Goal: Task Accomplishment & Management: Manage account settings

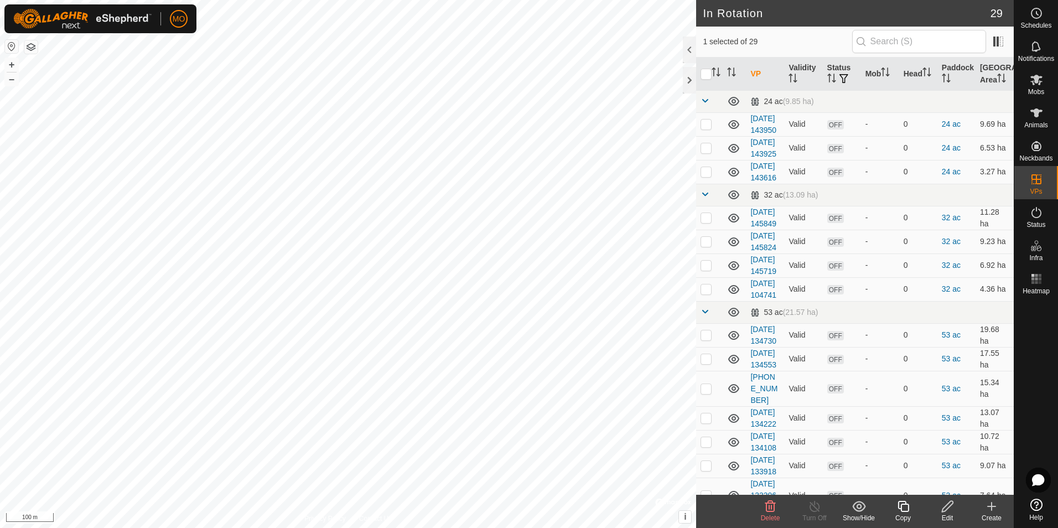
checkbox input "true"
checkbox input "false"
checkbox input "true"
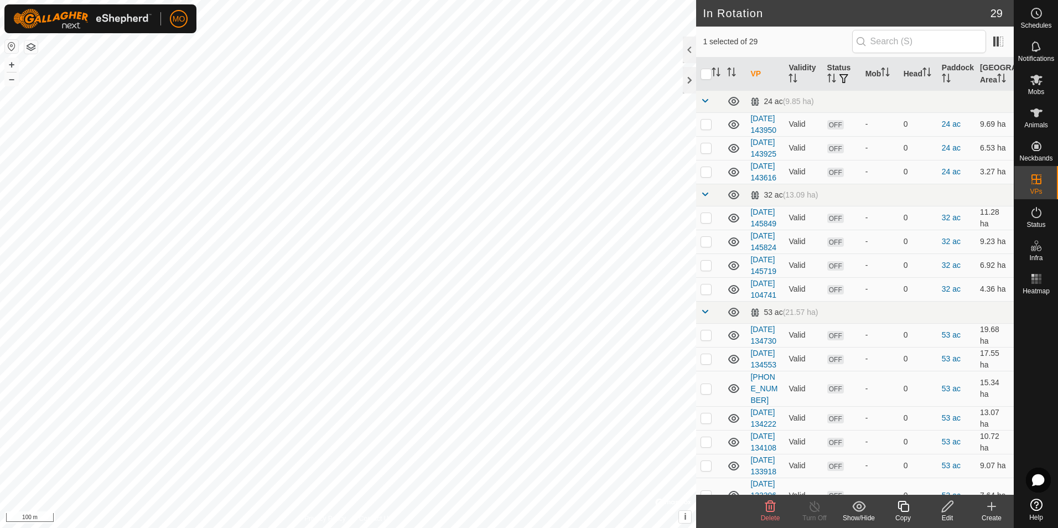
checkbox input "false"
checkbox input "true"
checkbox input "false"
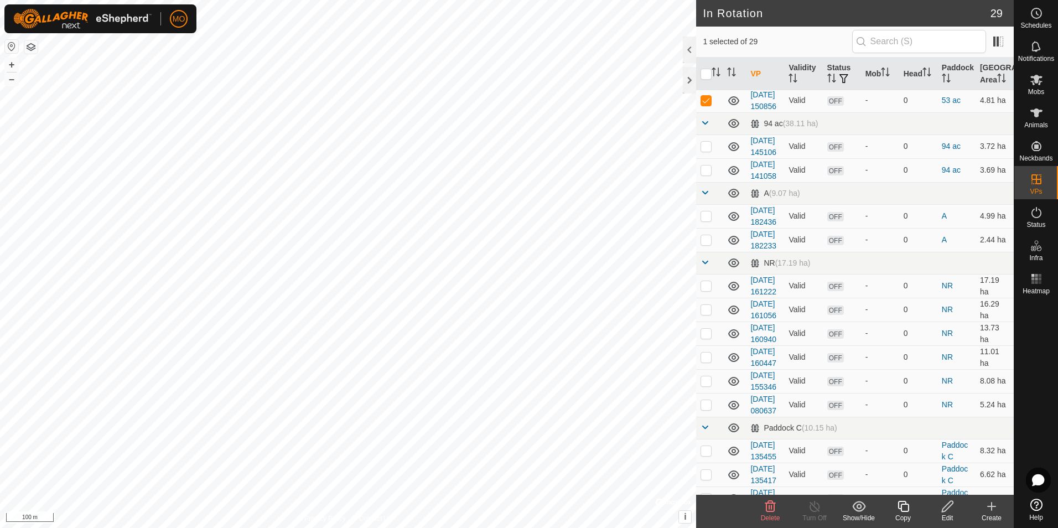
scroll to position [442, 0]
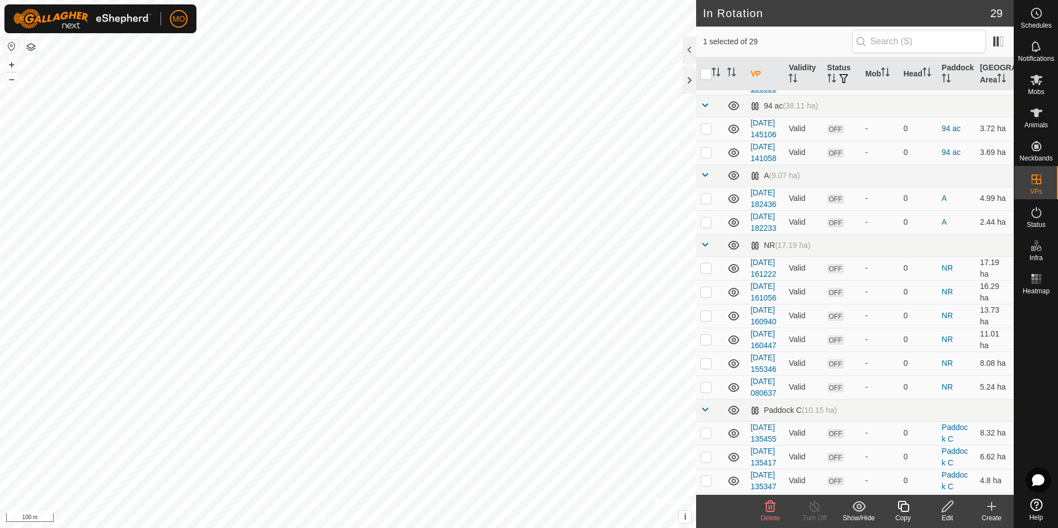
click at [764, 93] on link "[DATE] 150856" at bounding box center [764, 83] width 26 height 20
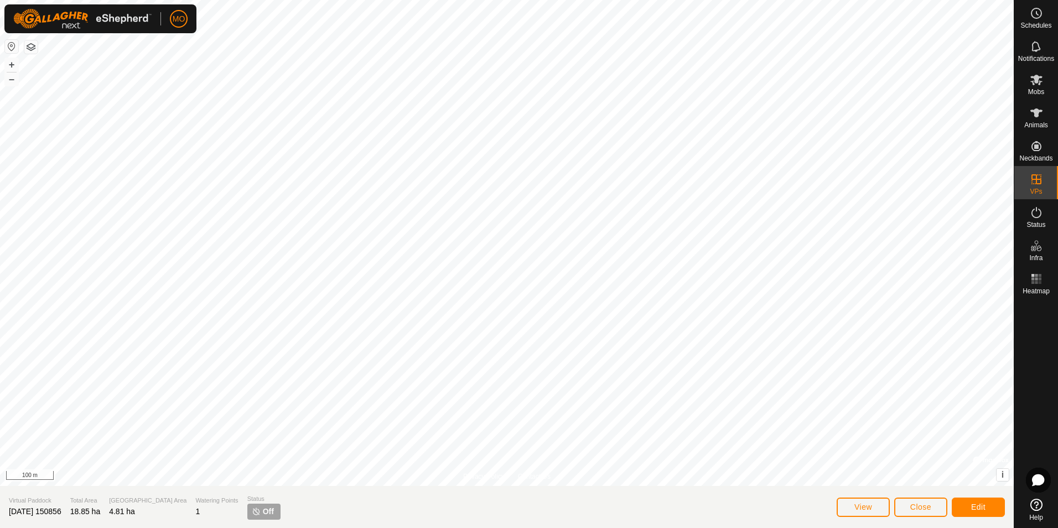
click at [61, 513] on span "[DATE] 150856" at bounding box center [35, 511] width 53 height 9
click at [982, 503] on span "Edit" at bounding box center [978, 507] width 14 height 9
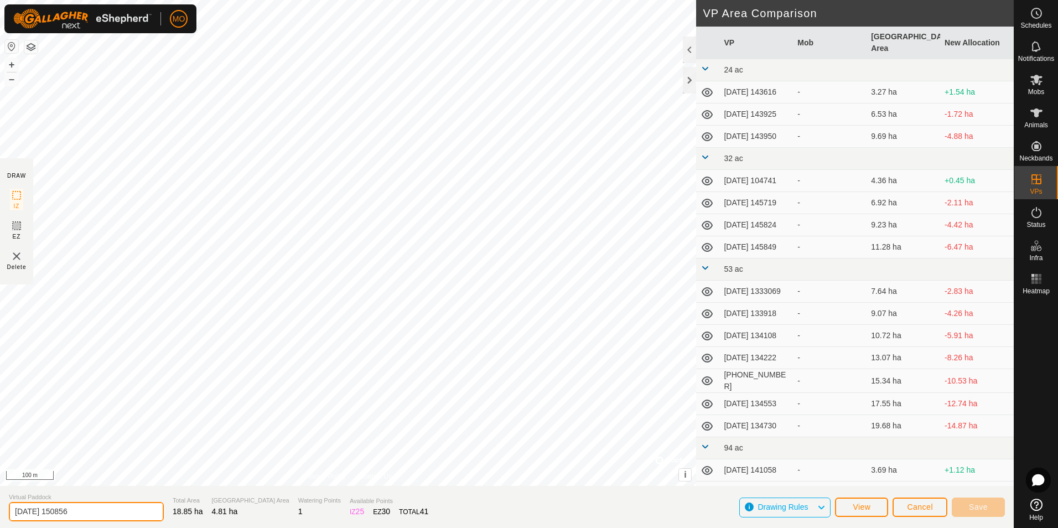
click at [97, 513] on input "[DATE] 150856" at bounding box center [86, 511] width 155 height 19
click at [42, 515] on input "[DATE] 150856" at bounding box center [86, 511] width 155 height 19
click at [50, 513] on input "[DATE] 150856" at bounding box center [86, 511] width 155 height 19
type input "[DATE] 150856"
click at [981, 505] on span "Save" at bounding box center [978, 507] width 19 height 9
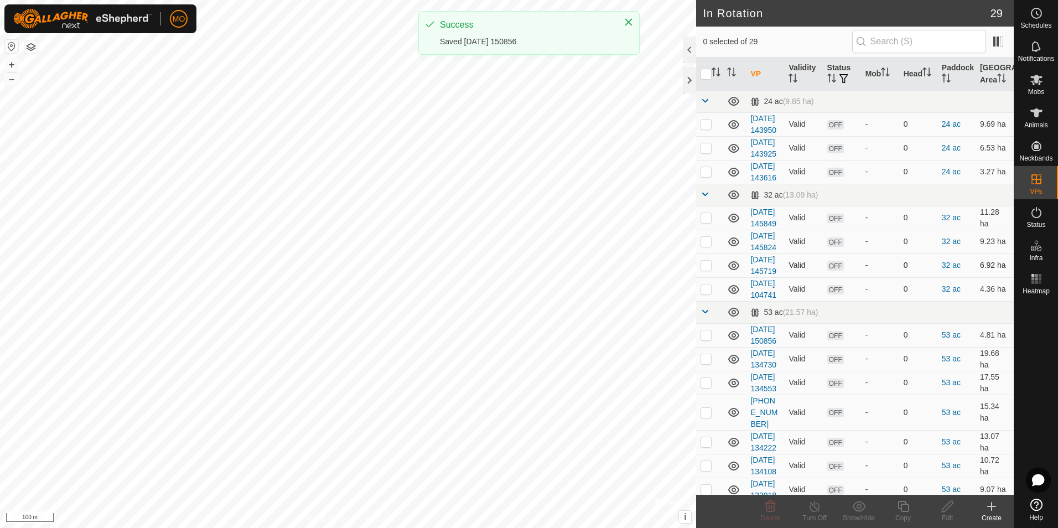
checkbox input "true"
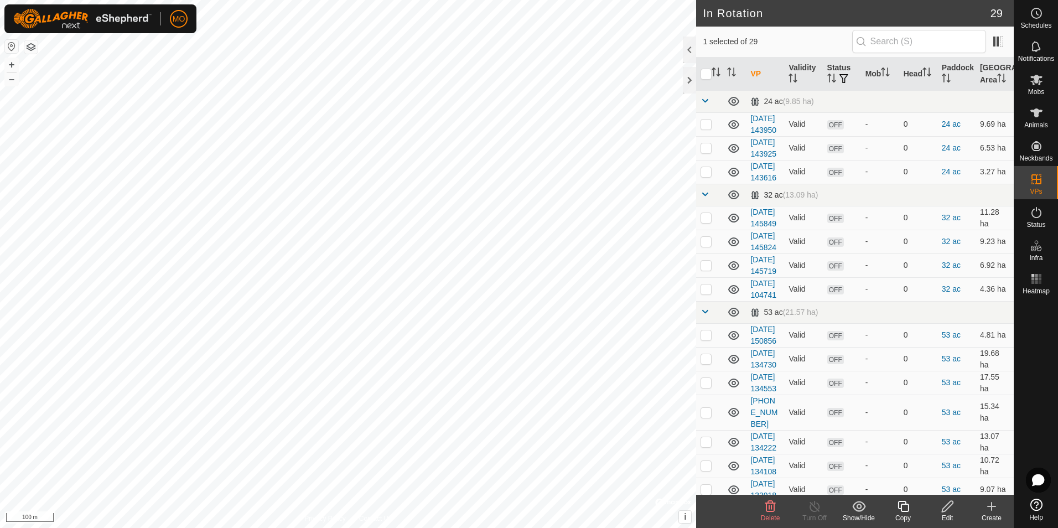
checkbox input "true"
checkbox input "false"
checkbox input "true"
checkbox input "false"
click at [687, 52] on div at bounding box center [689, 50] width 13 height 27
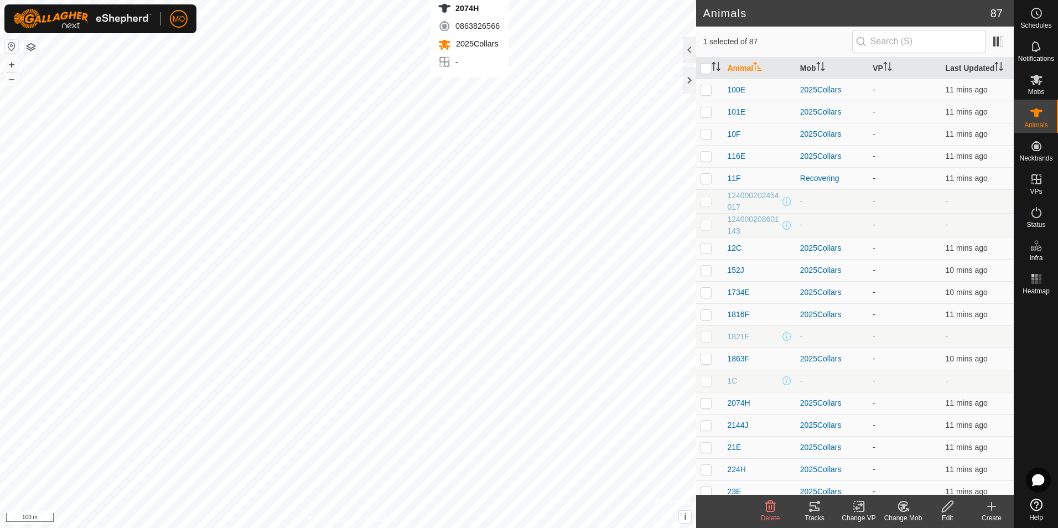
checkbox input "true"
checkbox input "false"
click at [1041, 18] on icon at bounding box center [1036, 13] width 13 height 13
click at [814, 507] on icon at bounding box center [814, 506] width 13 height 13
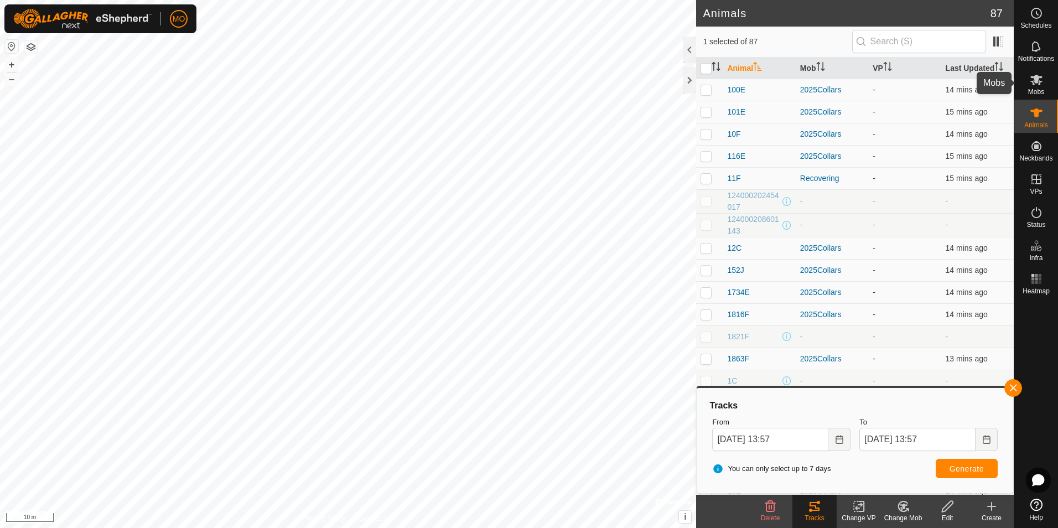
click at [1041, 89] on span "Mobs" at bounding box center [1036, 92] width 16 height 7
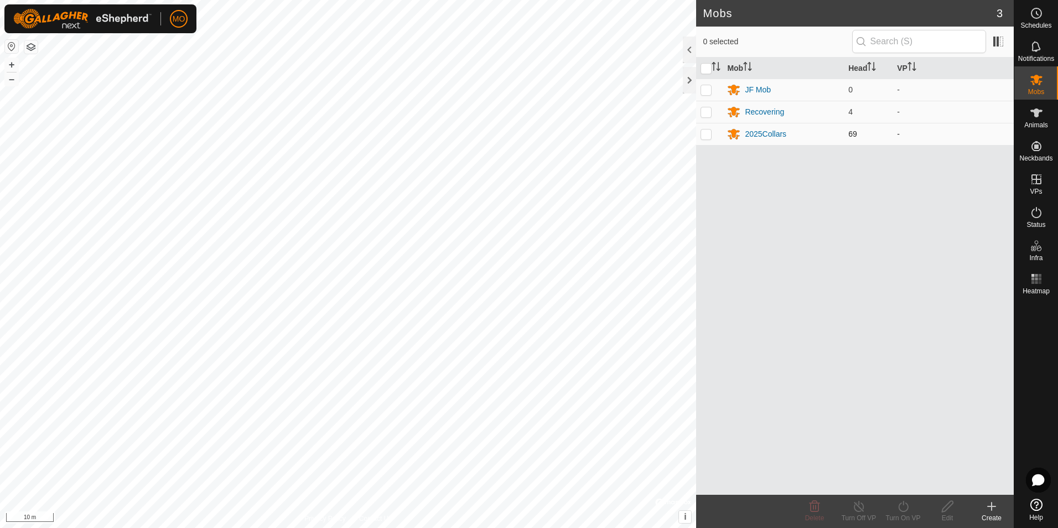
click at [706, 134] on p-checkbox at bounding box center [706, 134] width 11 height 9
click at [708, 134] on p-checkbox at bounding box center [706, 134] width 11 height 9
checkbox input "false"
click at [685, 81] on div at bounding box center [689, 80] width 13 height 27
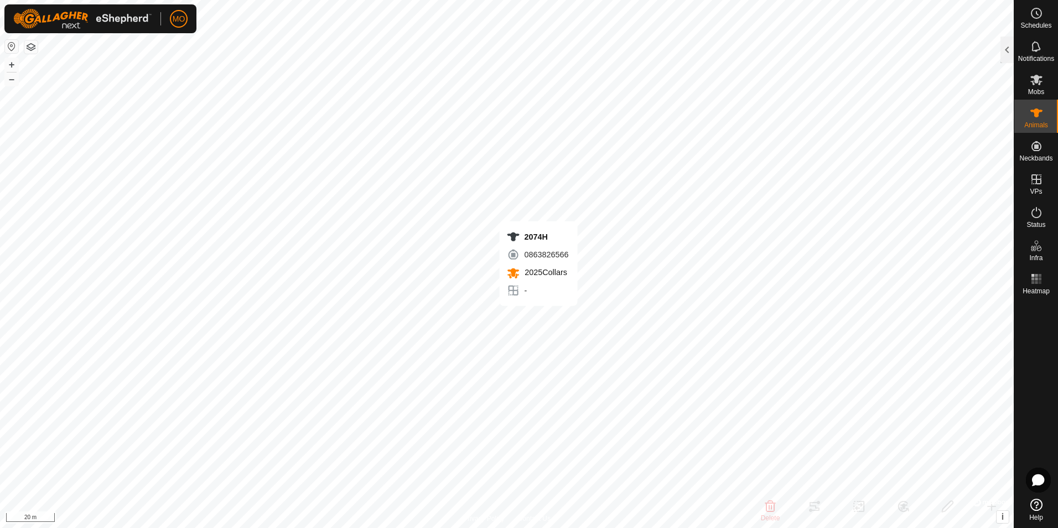
checkbox input "false"
click at [1010, 50] on div at bounding box center [1007, 50] width 13 height 27
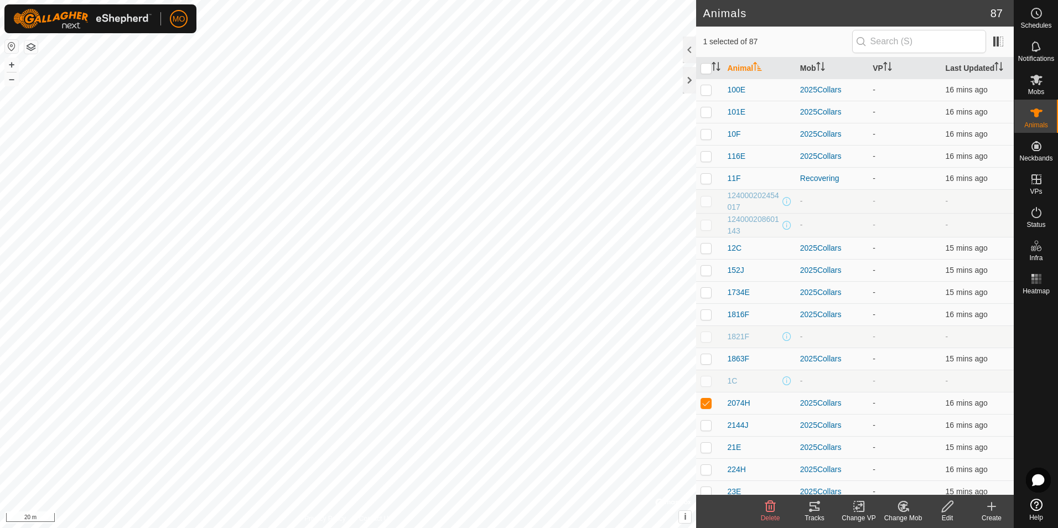
click at [946, 508] on icon at bounding box center [948, 506] width 14 height 13
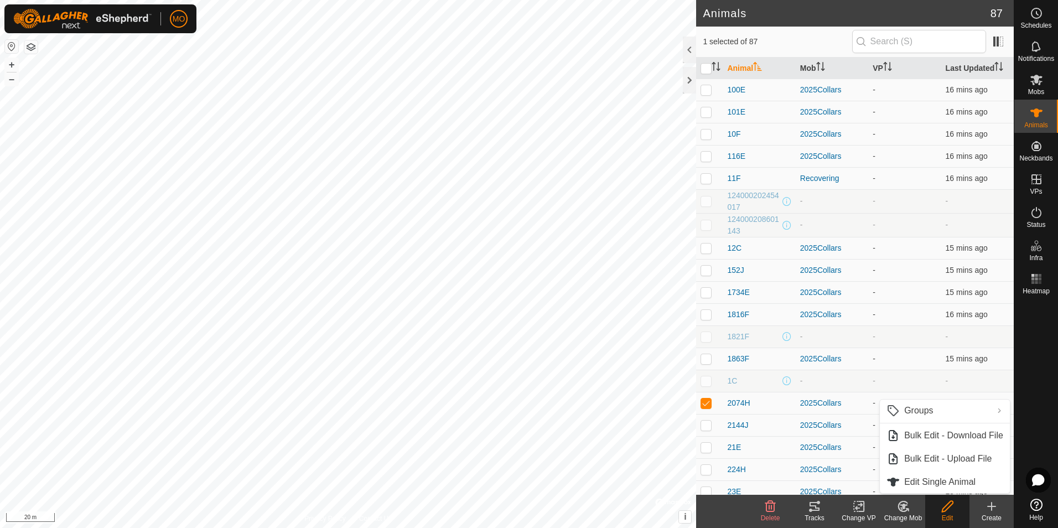
click at [905, 513] on icon at bounding box center [904, 506] width 14 height 13
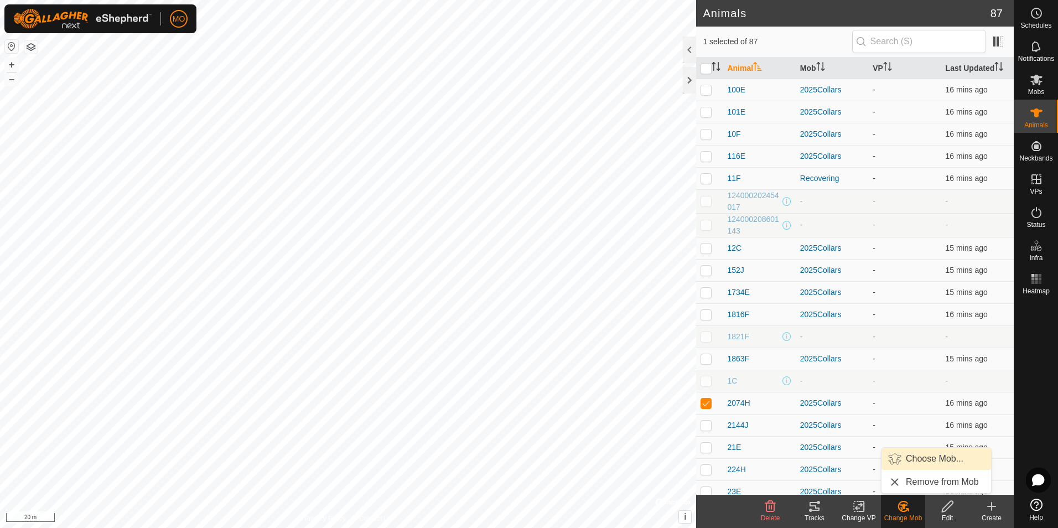
click at [933, 463] on link "Choose Mob..." at bounding box center [937, 459] width 110 height 22
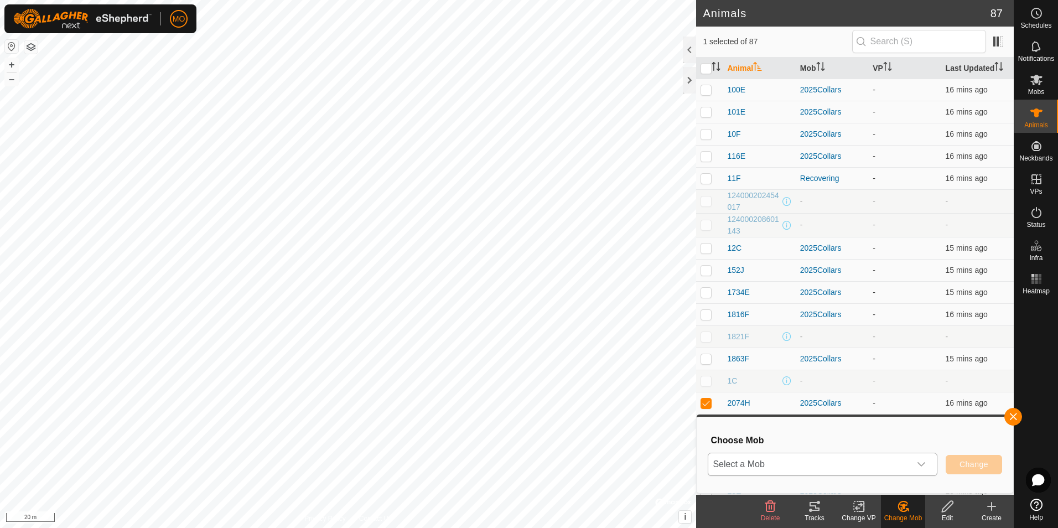
click at [928, 464] on div "dropdown trigger" at bounding box center [921, 464] width 22 height 22
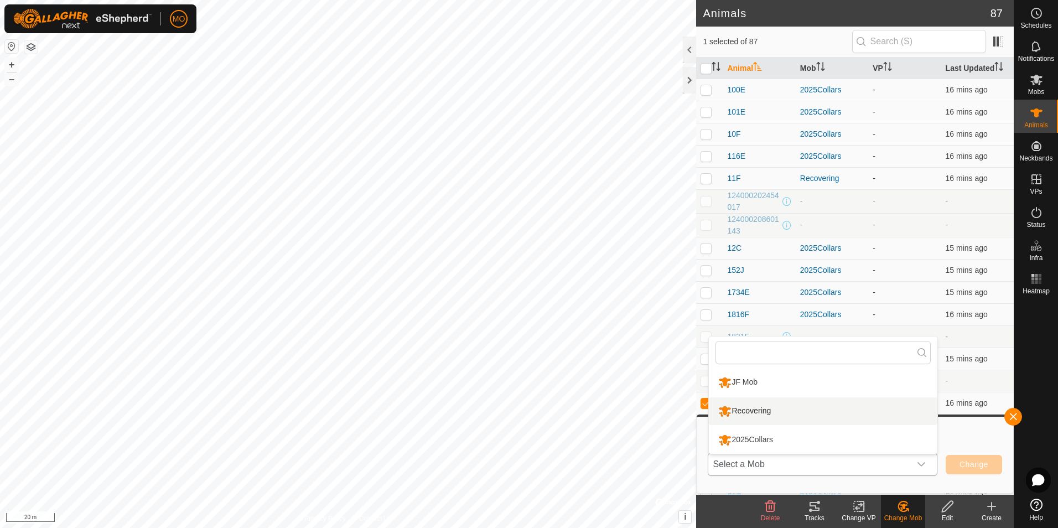
click at [847, 415] on li "Recovering" at bounding box center [823, 411] width 229 height 28
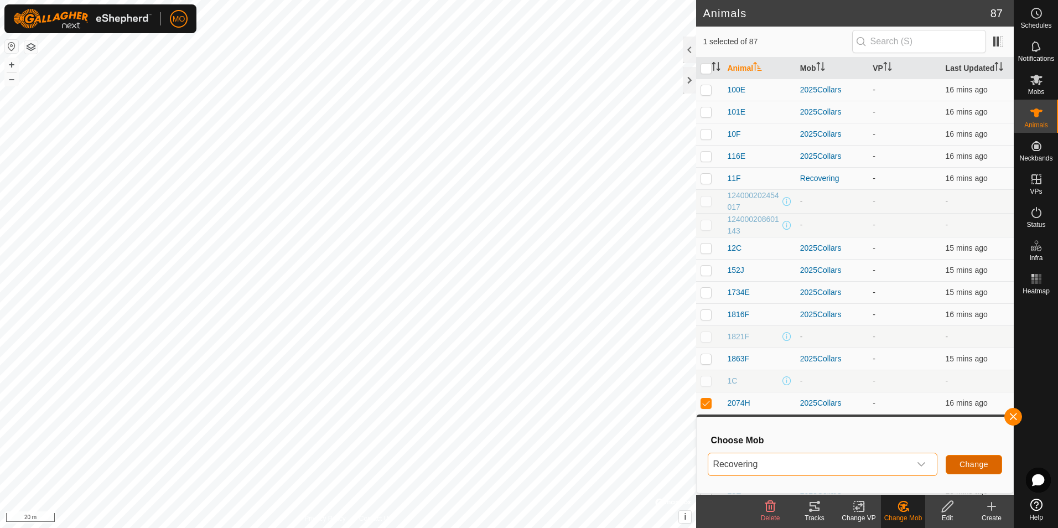
click at [955, 467] on button "Change" at bounding box center [974, 464] width 56 height 19
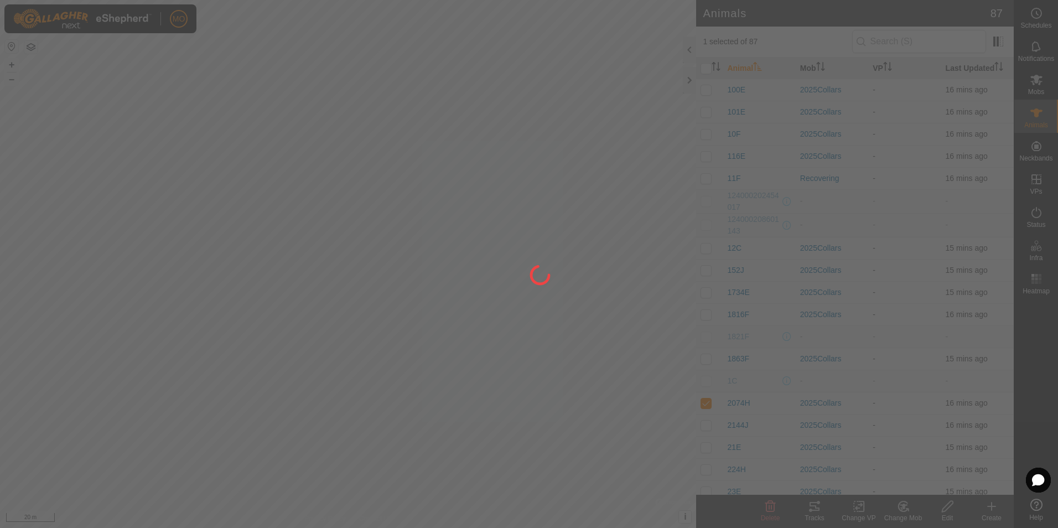
checkbox input "false"
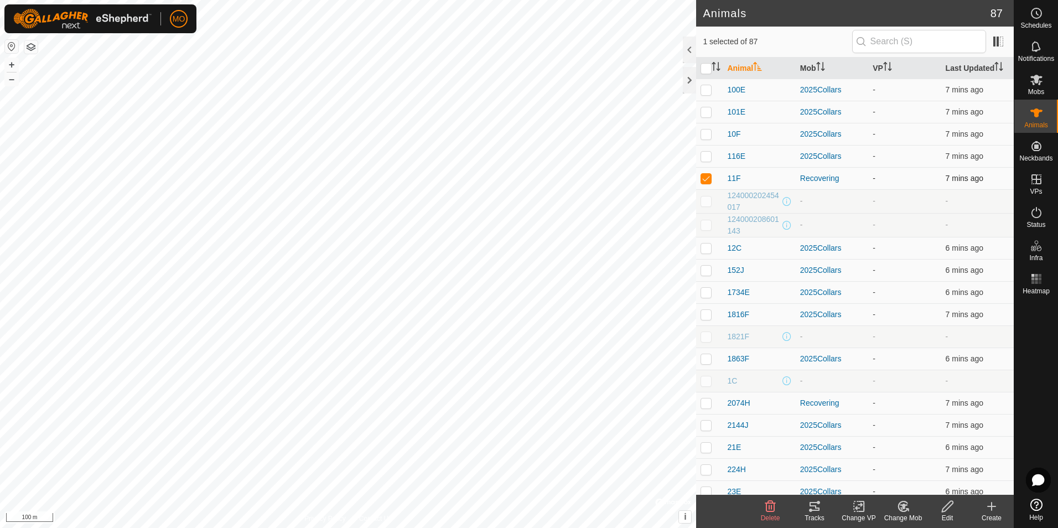
click at [707, 177] on p-checkbox at bounding box center [706, 178] width 11 height 9
checkbox input "false"
click at [1037, 13] on icon at bounding box center [1036, 13] width 13 height 13
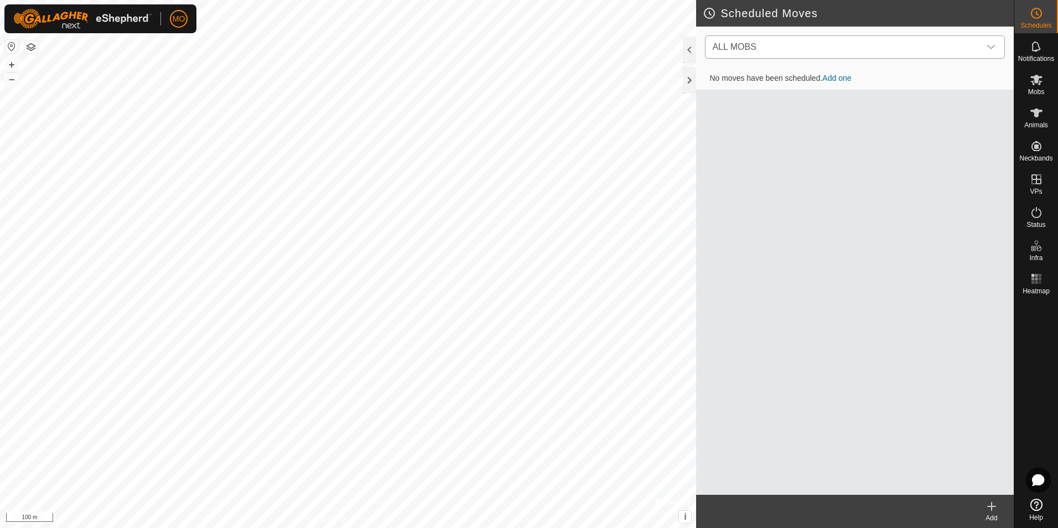
click at [892, 46] on span "ALL MOBS" at bounding box center [844, 47] width 272 height 22
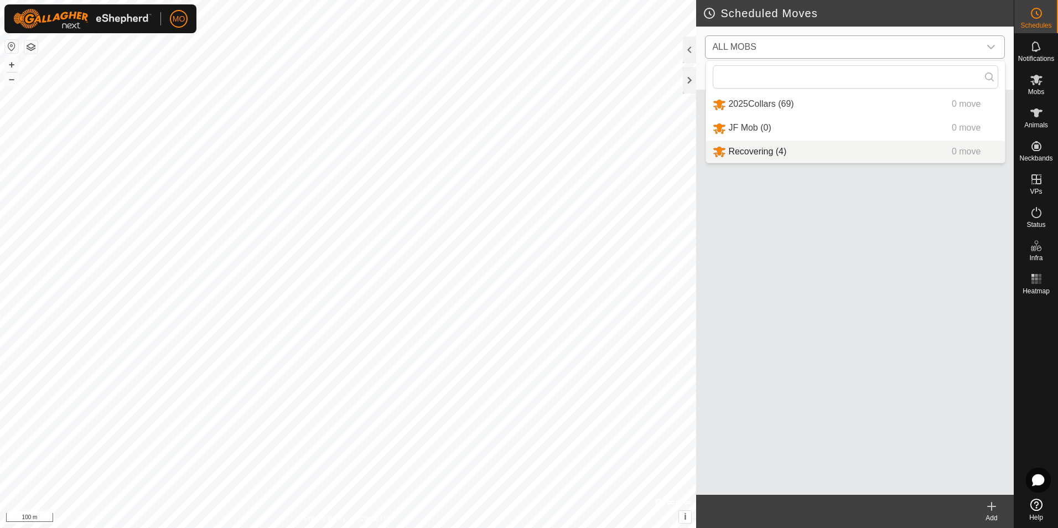
click at [775, 149] on li "Recovering (4) 0 move" at bounding box center [855, 152] width 299 height 23
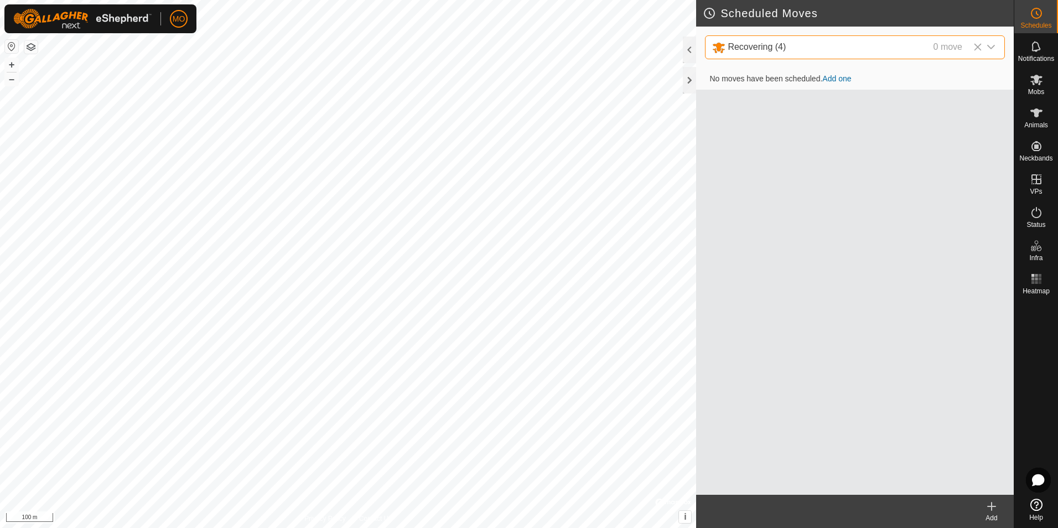
click at [995, 44] on icon "dropdown trigger" at bounding box center [991, 47] width 9 height 9
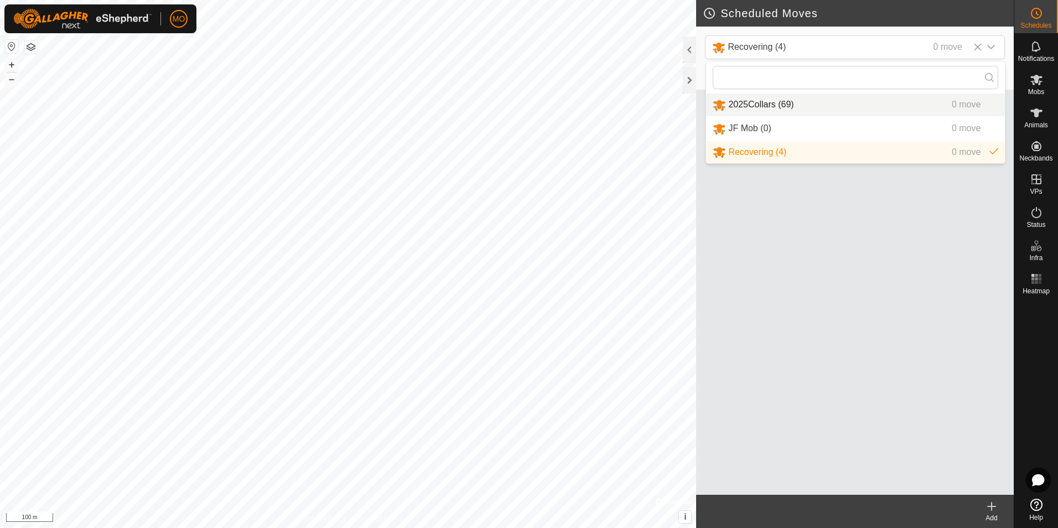
click at [773, 101] on li "2025Collars (69) 0 move" at bounding box center [855, 105] width 299 height 23
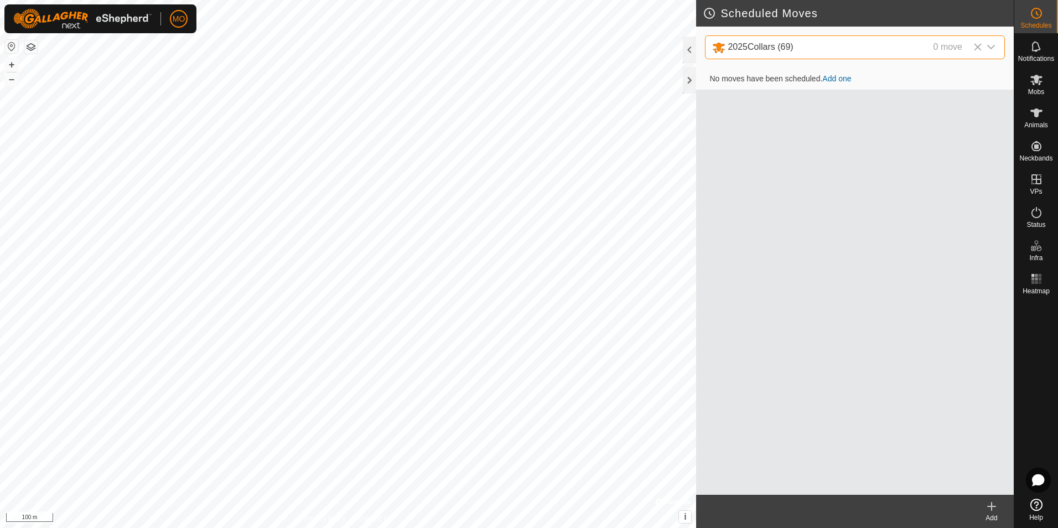
click at [840, 77] on link "Add one" at bounding box center [836, 78] width 29 height 9
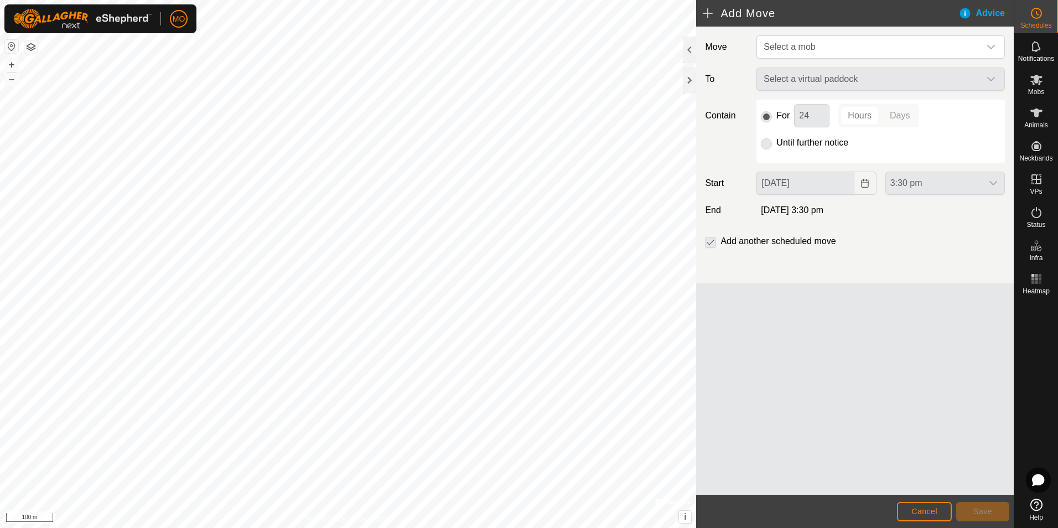
click at [766, 144] on p-radiobutton at bounding box center [766, 142] width 11 height 13
click at [987, 48] on icon "dropdown trigger" at bounding box center [991, 47] width 9 height 9
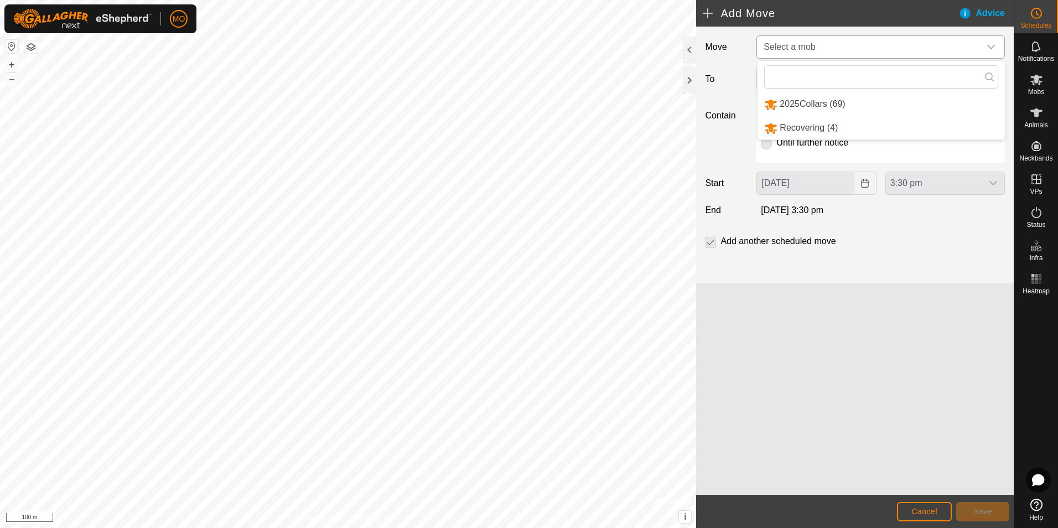
click at [827, 101] on li "2025Collars (69)" at bounding box center [881, 104] width 247 height 23
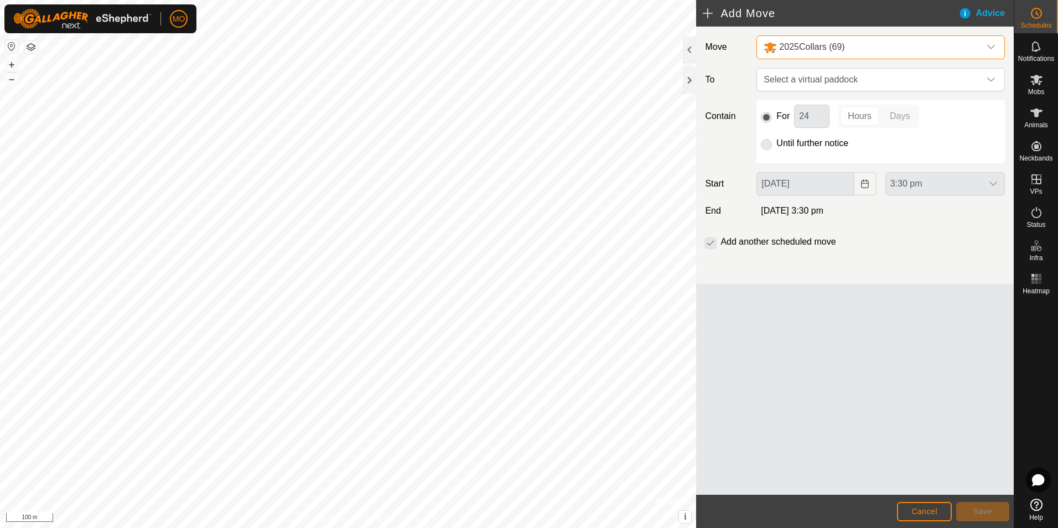
click at [766, 148] on p-radiobutton at bounding box center [766, 143] width 11 height 13
click at [766, 144] on p-radiobutton at bounding box center [766, 143] width 11 height 13
click at [990, 184] on div "3:30 pm" at bounding box center [945, 183] width 128 height 23
click at [893, 79] on span "Select a virtual paddock" at bounding box center [869, 80] width 221 height 22
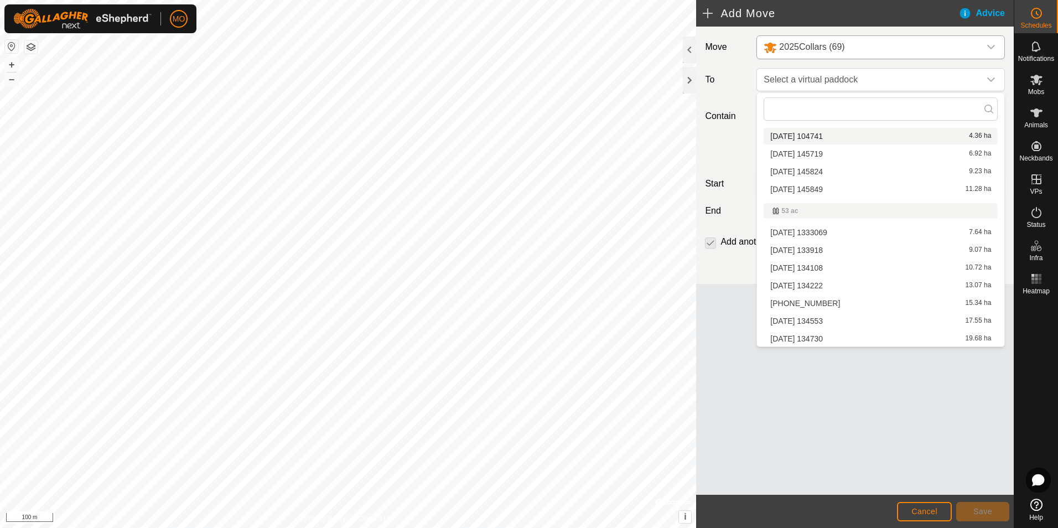
scroll to position [111, 0]
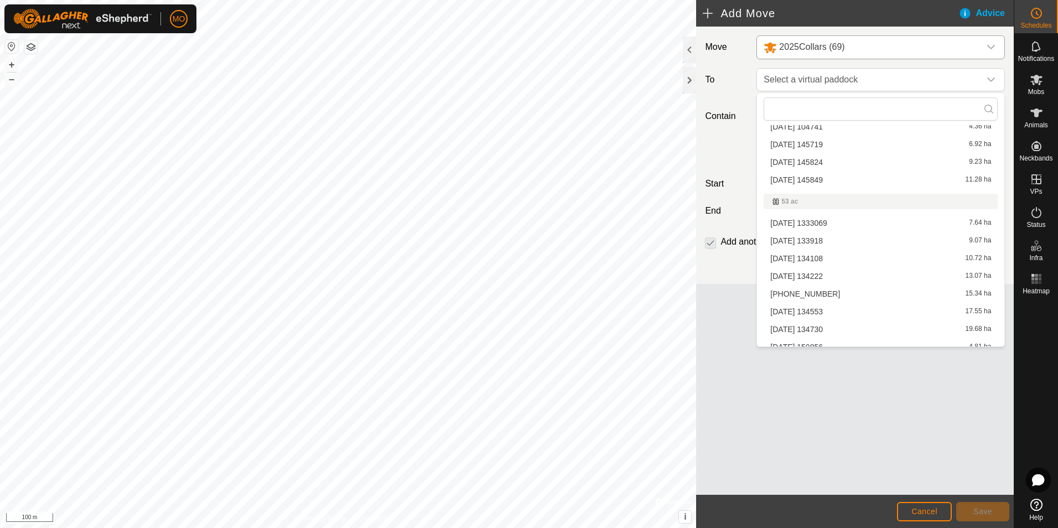
click at [862, 339] on li "[DATE] 150856 4.81 ha" at bounding box center [881, 347] width 234 height 17
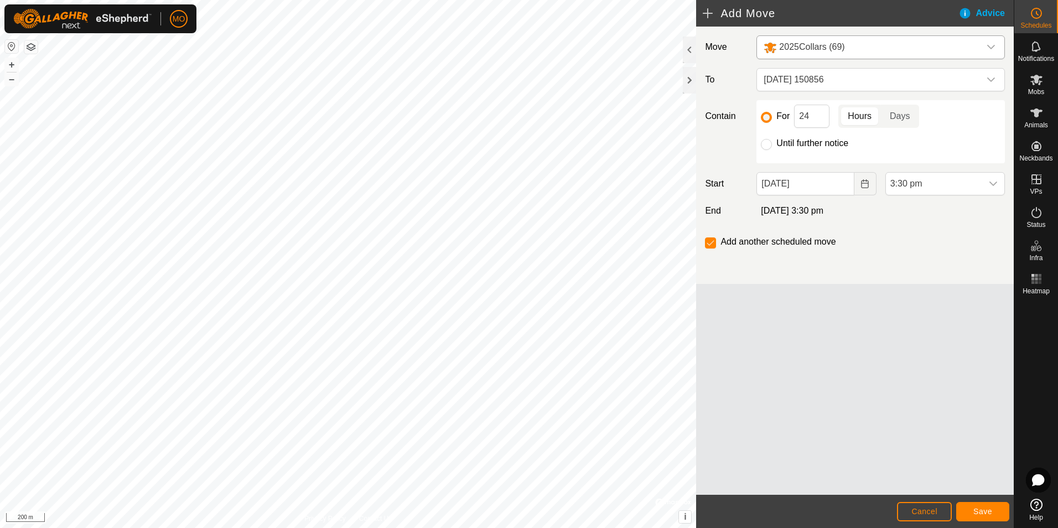
click at [773, 146] on div "Until further notice" at bounding box center [881, 143] width 240 height 13
click at [769, 146] on input "Until further notice" at bounding box center [766, 144] width 11 height 11
radio input "true"
checkbox input "false"
click at [975, 506] on button "Save" at bounding box center [982, 511] width 53 height 19
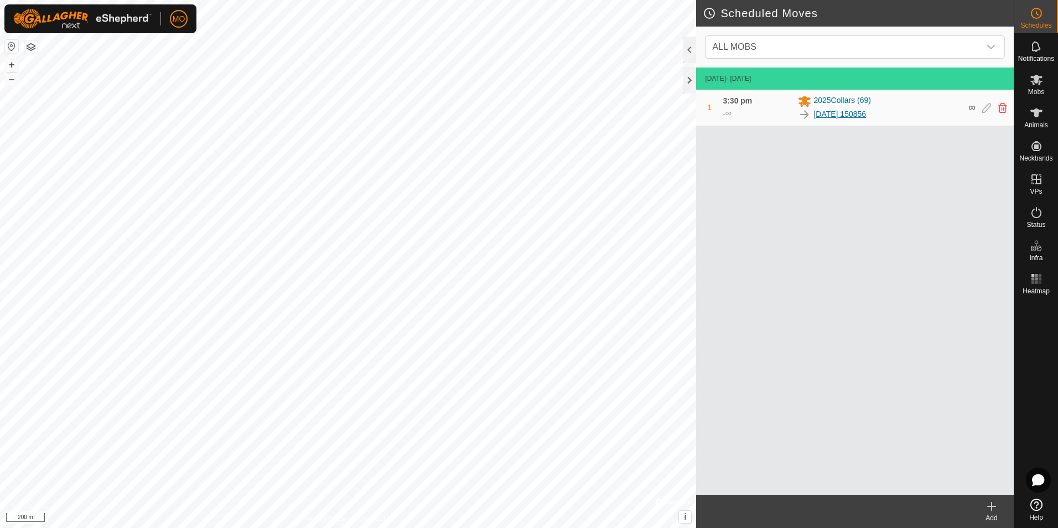
click at [838, 115] on link "[DATE] 150856" at bounding box center [840, 114] width 53 height 12
